Goal: Information Seeking & Learning: Check status

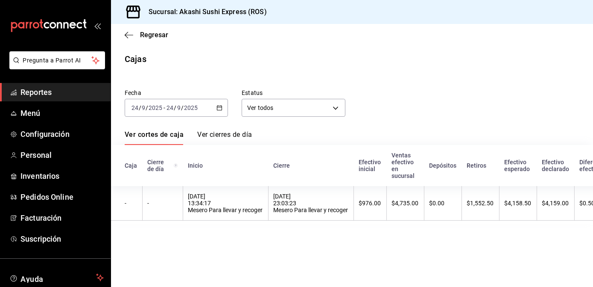
scroll to position [0, 91]
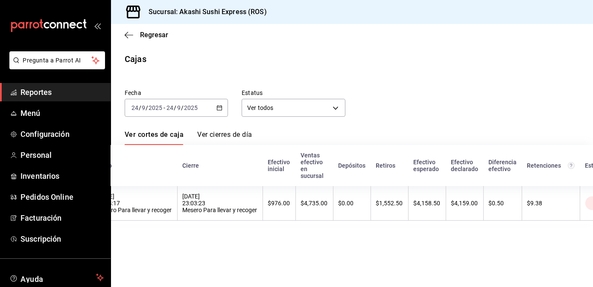
click at [79, 99] on link "Reportes" at bounding box center [55, 92] width 111 height 18
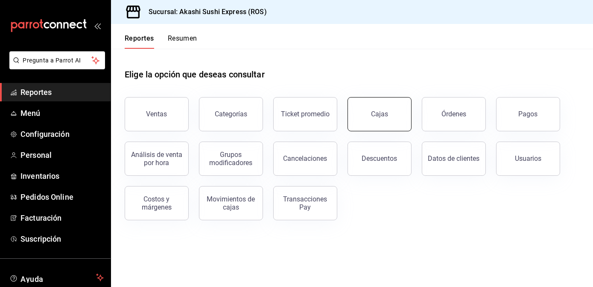
click at [353, 126] on link "Cajas" at bounding box center [380, 114] width 64 height 34
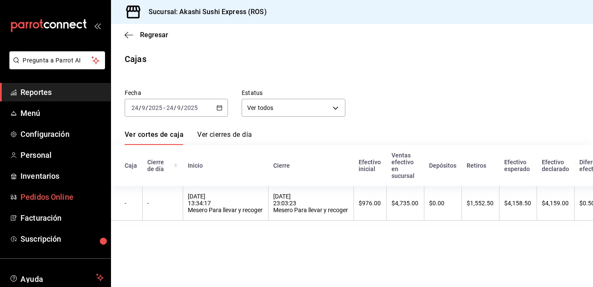
scroll to position [56, 0]
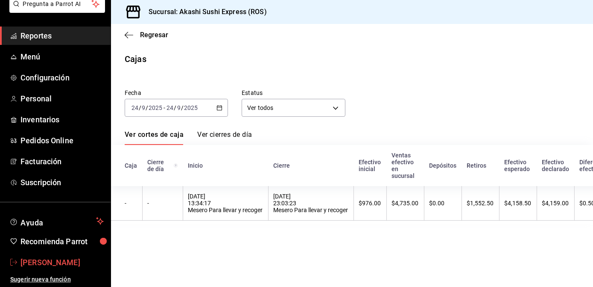
click at [42, 260] on span "[PERSON_NAME]" at bounding box center [61, 262] width 83 height 12
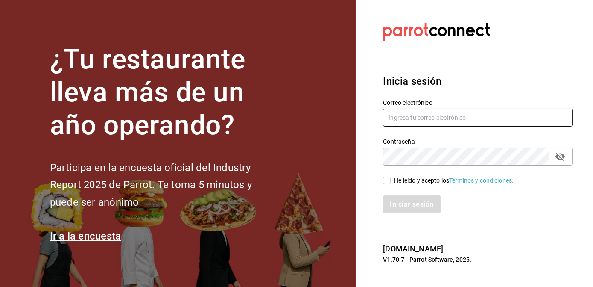
type input "akashisushixpress@gmail.com"
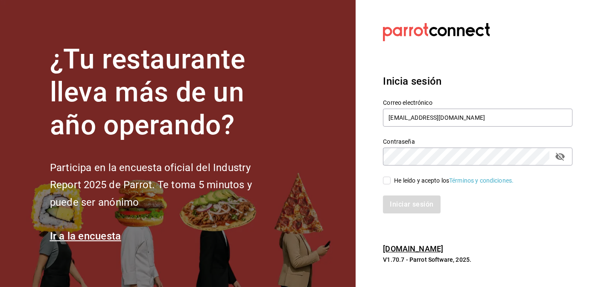
click at [419, 181] on div "He leído y acepto los Términos y condiciones." at bounding box center [454, 180] width 120 height 9
click at [391, 181] on input "He leído y acepto los Términos y condiciones." at bounding box center [387, 180] width 8 height 8
checkbox input "true"
click at [411, 199] on button "Iniciar sesión" at bounding box center [412, 204] width 58 height 18
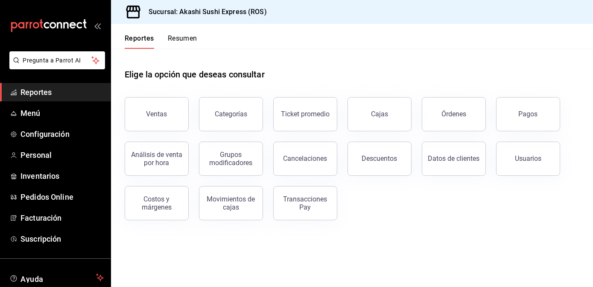
click at [368, 102] on link "Cajas" at bounding box center [380, 114] width 64 height 34
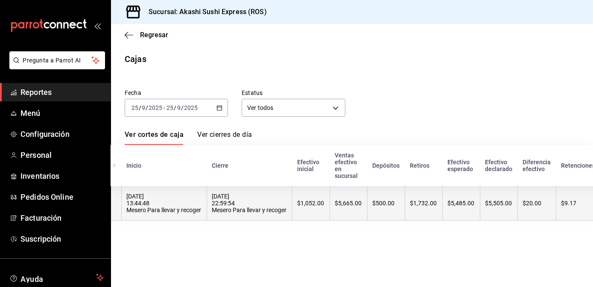
scroll to position [0, 61]
click at [373, 212] on th "$500.00" at bounding box center [387, 203] width 38 height 35
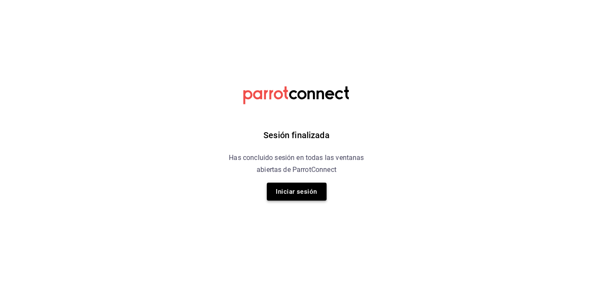
click at [301, 188] on button "Iniciar sesión" at bounding box center [297, 191] width 60 height 18
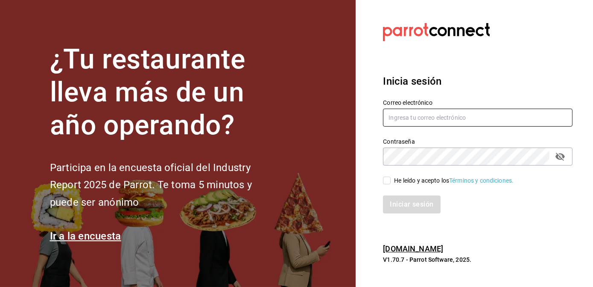
type input "akashisushixpress@gmail.com"
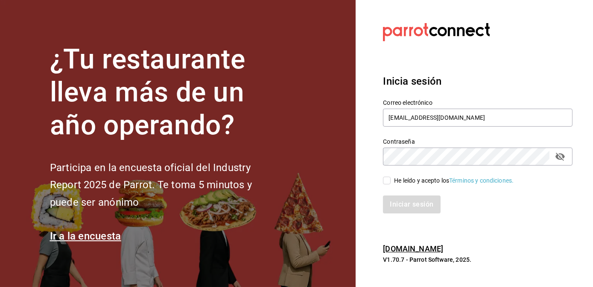
click at [401, 177] on div "He leído y acepto los Términos y condiciones." at bounding box center [454, 180] width 120 height 9
click at [391, 177] on input "He leído y acepto los Términos y condiciones." at bounding box center [387, 180] width 8 height 8
checkbox input "true"
click at [401, 199] on button "Iniciar sesión" at bounding box center [412, 204] width 58 height 18
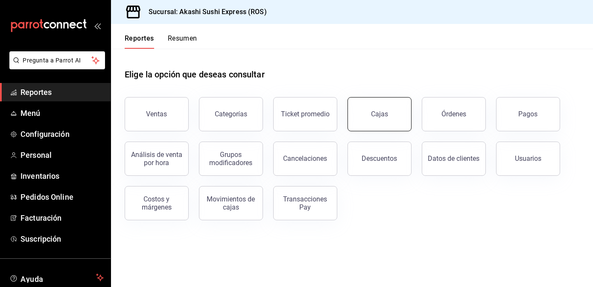
click at [387, 122] on link "Cajas" at bounding box center [380, 114] width 64 height 34
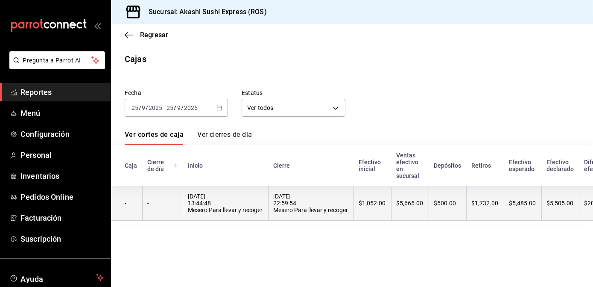
click at [386, 205] on th "$1,052.00" at bounding box center [373, 203] width 38 height 35
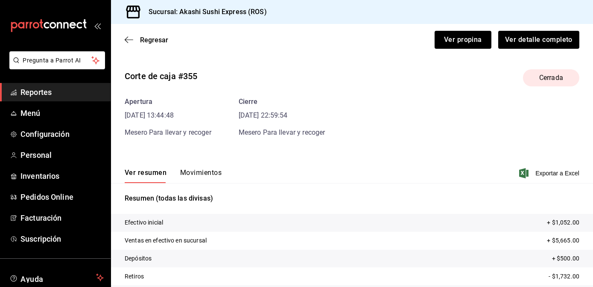
click at [205, 173] on button "Movimientos" at bounding box center [200, 175] width 41 height 15
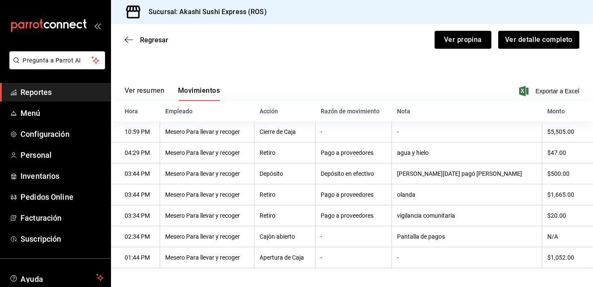
scroll to position [85, 0]
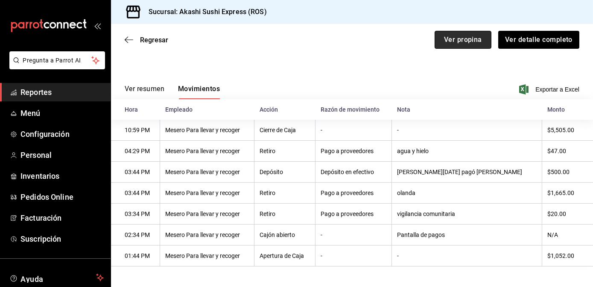
click at [461, 32] on button "Ver propina" at bounding box center [463, 40] width 57 height 18
